Goal: Information Seeking & Learning: Find specific page/section

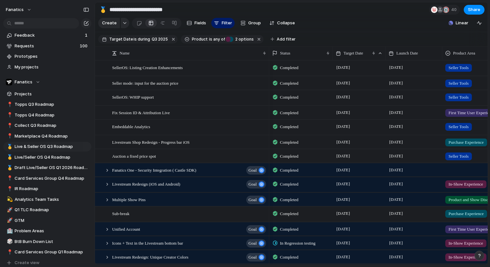
scroll to position [110, 0]
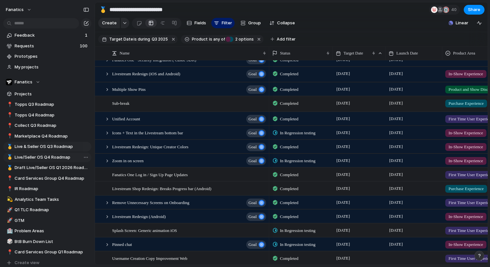
click at [62, 155] on span "Live/Seller OS Q4 Roadmap" at bounding box center [52, 157] width 75 height 6
type input "**********"
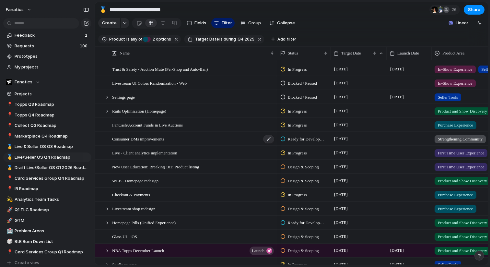
scroll to position [173, 0]
